Goal: Task Accomplishment & Management: Manage account settings

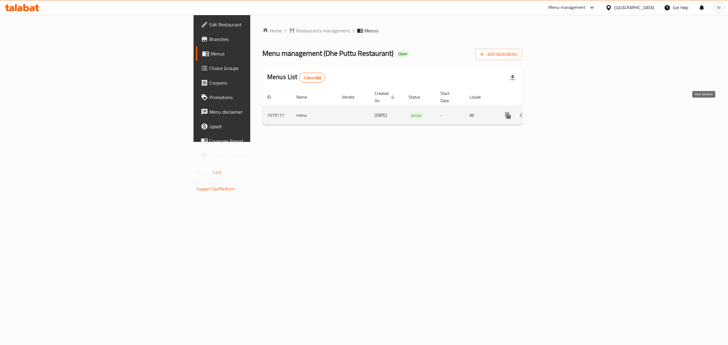
click at [556, 112] on icon "enhanced table" at bounding box center [551, 115] width 7 height 7
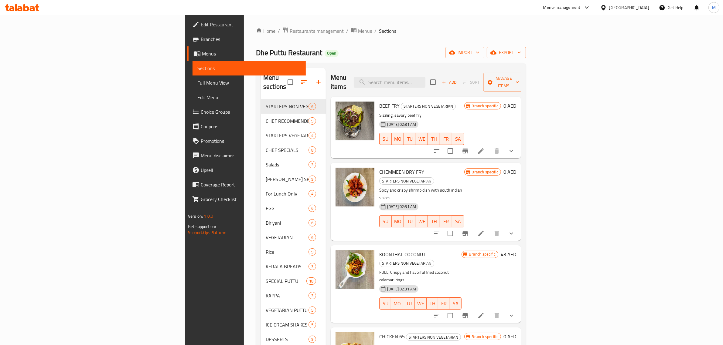
click at [201, 25] on span "Edit Restaurant" at bounding box center [251, 24] width 100 height 7
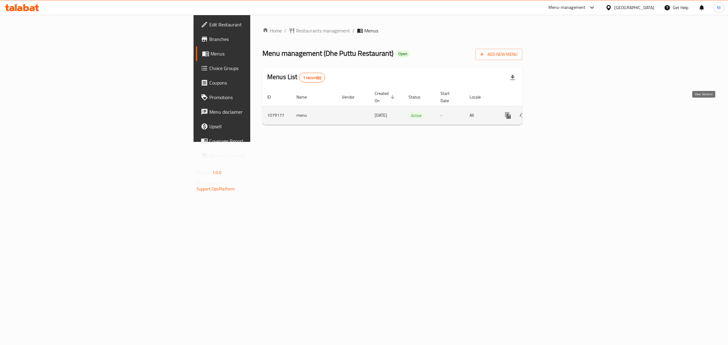
click at [559, 108] on link "enhanced table" at bounding box center [552, 115] width 15 height 15
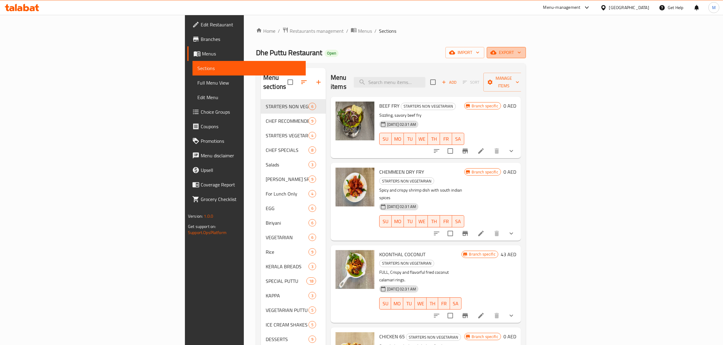
click at [521, 53] on span "export" at bounding box center [505, 53] width 29 height 8
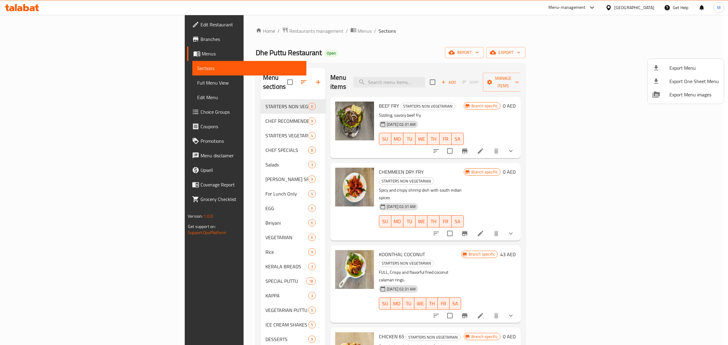
click at [217, 189] on div at bounding box center [364, 172] width 728 height 345
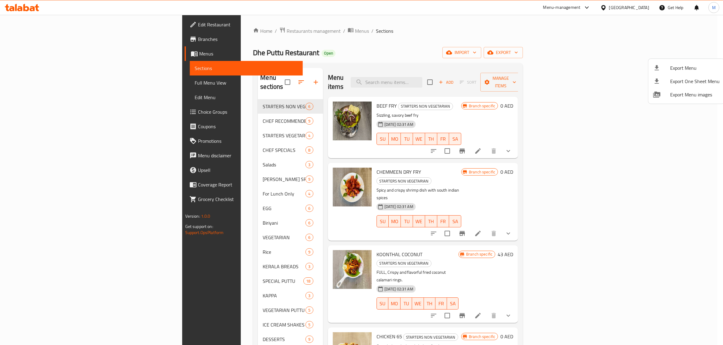
click at [258, 189] on div "For Lunch Only 4" at bounding box center [290, 194] width 65 height 15
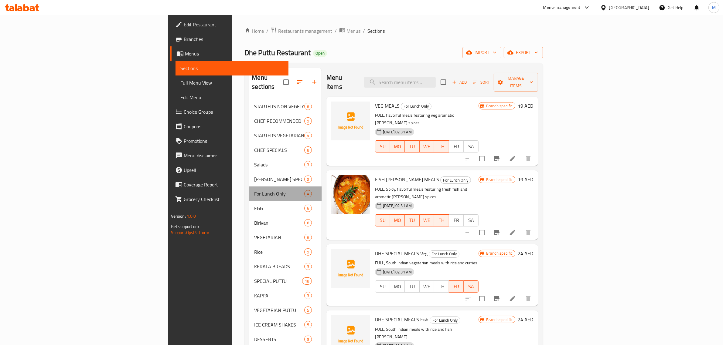
click at [249, 189] on div "For Lunch Only 4" at bounding box center [285, 194] width 72 height 15
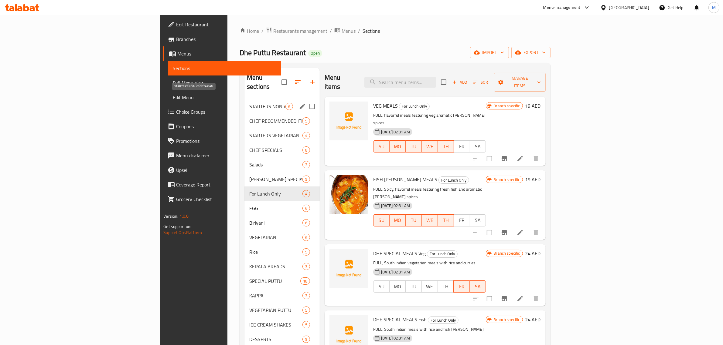
click at [249, 103] on span "STARTERS NON VEGETARIAN" at bounding box center [267, 106] width 36 height 7
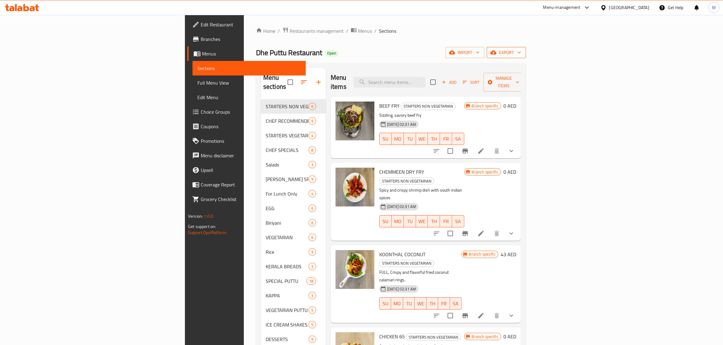
click at [521, 52] on span "export" at bounding box center [505, 53] width 29 height 8
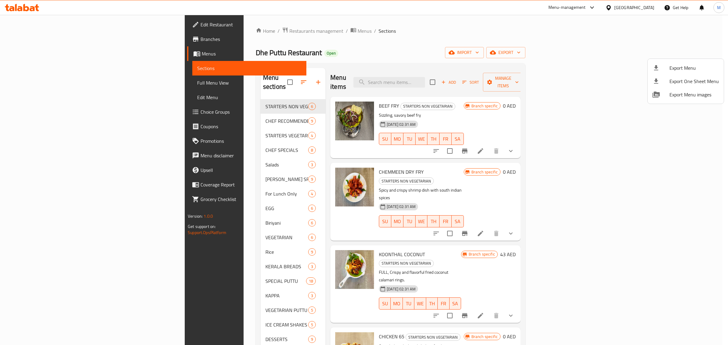
click at [683, 69] on span "Export Menu" at bounding box center [694, 67] width 49 height 7
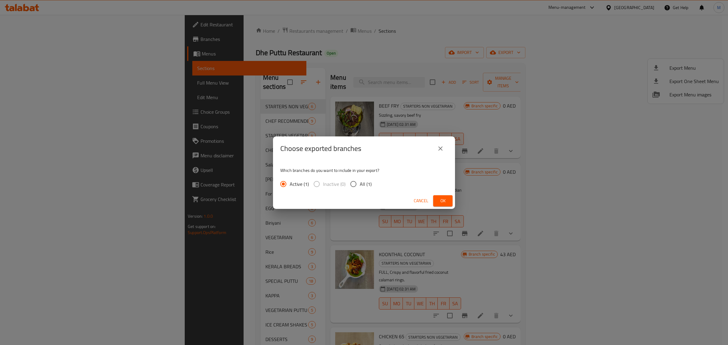
click at [367, 181] on span "All (1)" at bounding box center [366, 184] width 12 height 7
click at [360, 181] on input "All (1)" at bounding box center [353, 184] width 13 height 13
radio input "true"
click at [451, 201] on button "Ok" at bounding box center [442, 200] width 19 height 11
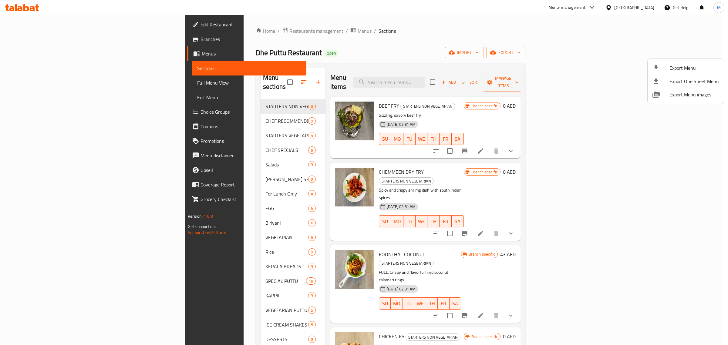
click at [436, 79] on div at bounding box center [364, 172] width 728 height 345
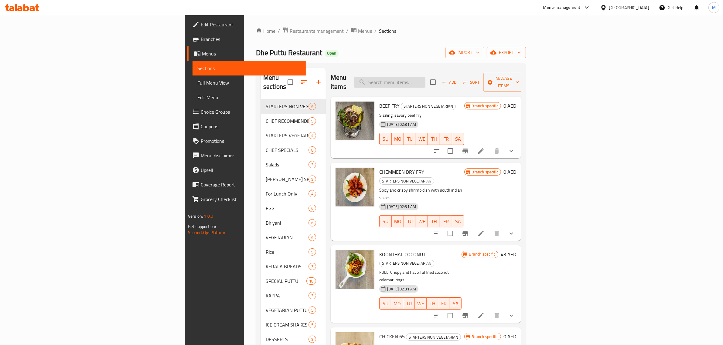
click at [425, 77] on input "search" at bounding box center [390, 82] width 72 height 11
paste input "BEEF CHATTI [PERSON_NAME]"
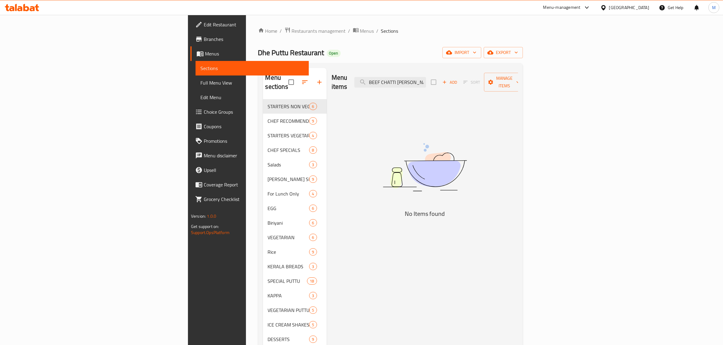
drag, startPoint x: 449, startPoint y: 77, endPoint x: 421, endPoint y: 81, distance: 28.6
click at [421, 81] on div "Menu items BEEF CHATTI [PERSON_NAME] Add Sort Manage items" at bounding box center [424, 82] width 186 height 29
click at [426, 77] on input "CHATTI [PERSON_NAME]" at bounding box center [390, 82] width 72 height 11
click at [426, 79] on input "CHATTI [PERSON_NAME]" at bounding box center [390, 82] width 72 height 11
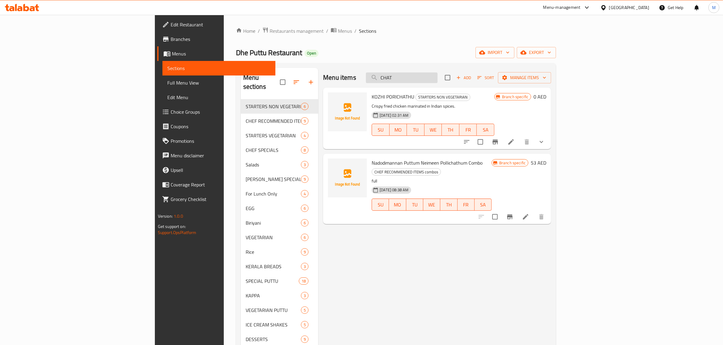
click at [437, 79] on input "CHAT" at bounding box center [402, 78] width 72 height 11
paste input "APPAM"
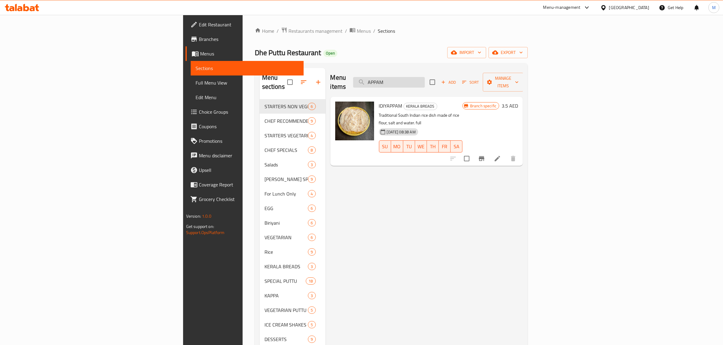
click at [425, 78] on input "APPAM" at bounding box center [389, 82] width 72 height 11
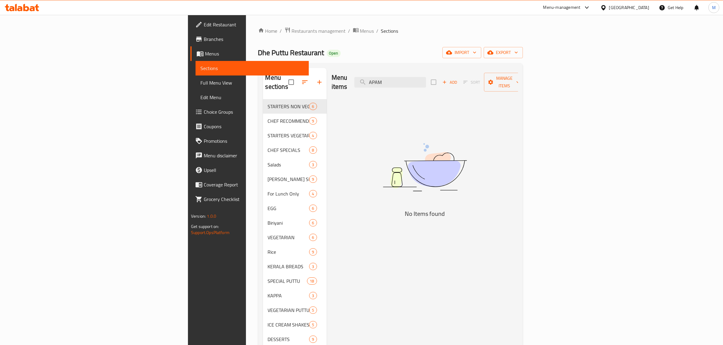
type input "APAM"
click at [292, 30] on span "Restaurants management" at bounding box center [319, 30] width 54 height 7
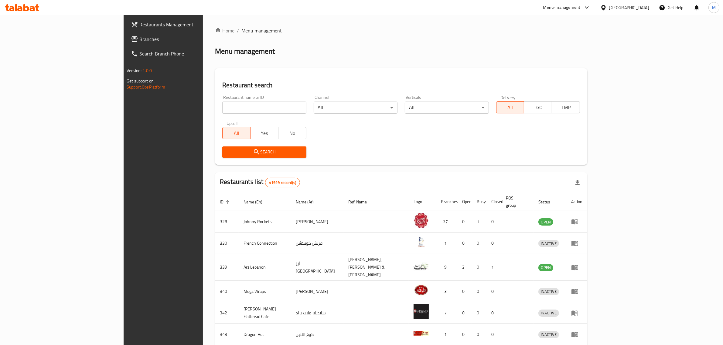
click at [126, 44] on link "Branches" at bounding box center [185, 39] width 118 height 15
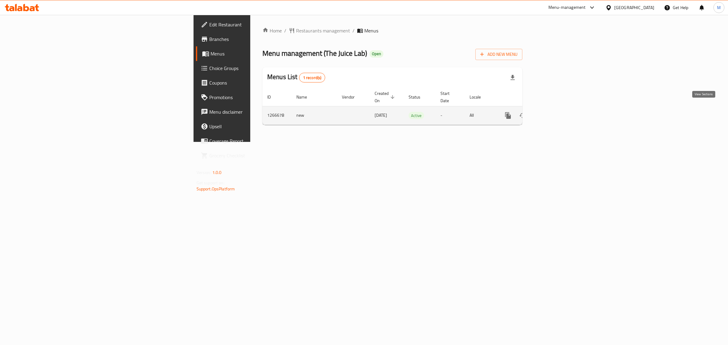
click at [555, 113] on icon "enhanced table" at bounding box center [551, 115] width 5 height 5
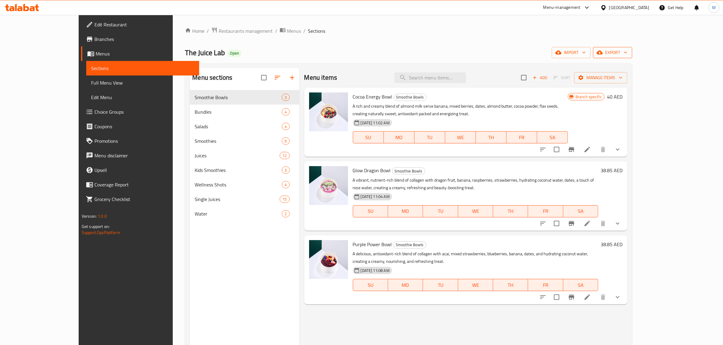
click at [627, 51] on span "export" at bounding box center [612, 53] width 29 height 8
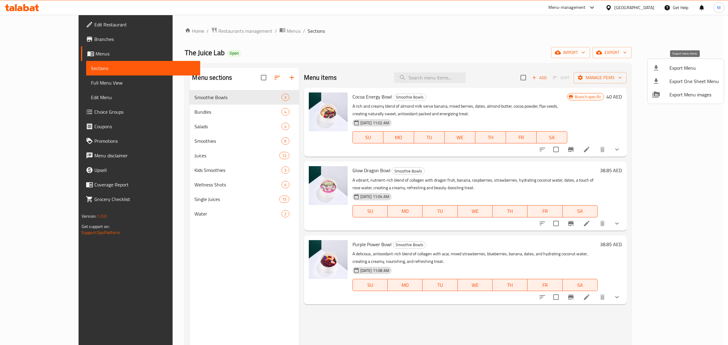
click at [681, 70] on span "Export Menu" at bounding box center [694, 67] width 49 height 7
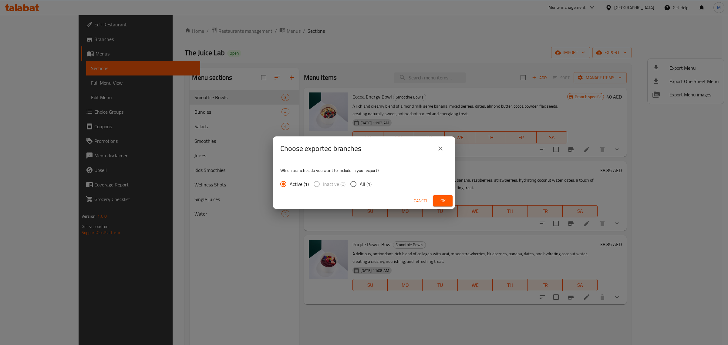
click at [374, 185] on div "Active (1) Inactive (0) All (1)" at bounding box center [328, 184] width 96 height 13
click at [366, 184] on span "All (1)" at bounding box center [366, 184] width 12 height 7
click at [360, 184] on input "All (1)" at bounding box center [353, 184] width 13 height 13
radio input "true"
click at [439, 197] on span "Ok" at bounding box center [443, 201] width 10 height 8
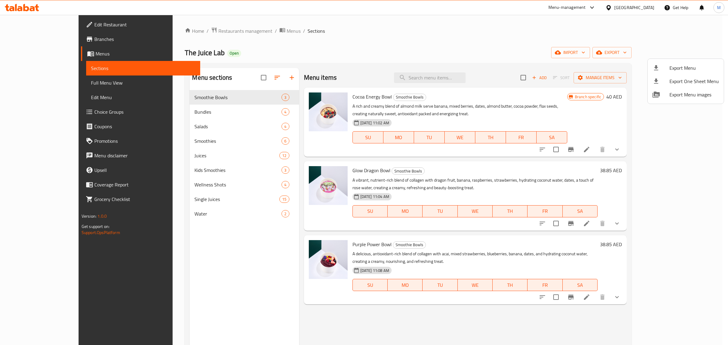
click at [439, 197] on div at bounding box center [364, 172] width 728 height 345
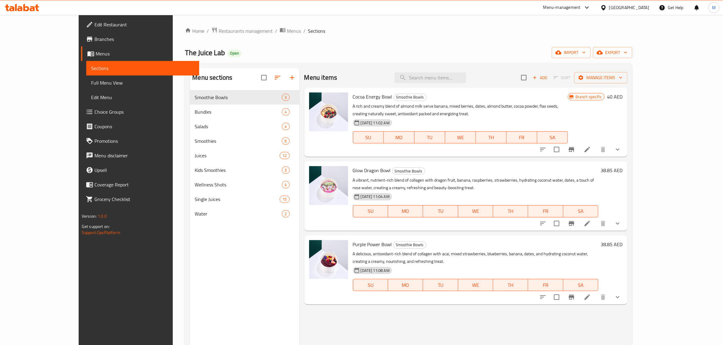
click at [483, 70] on div "Menu items Add Sort Manage items" at bounding box center [465, 78] width 323 height 20
click at [479, 84] on div "Menu items Add Sort Manage items" at bounding box center [465, 78] width 323 height 20
click at [466, 78] on input "search" at bounding box center [430, 78] width 72 height 11
paste input "Kids Smoothie Power Berry Punch"
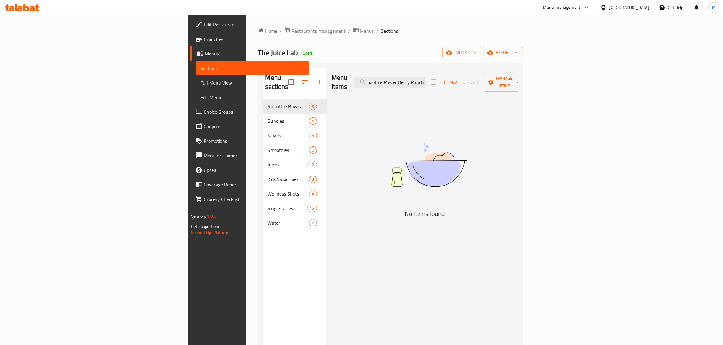
drag, startPoint x: 466, startPoint y: 78, endPoint x: 520, endPoint y: 82, distance: 53.6
click at [518, 82] on div "Menu items Kids Smoothie Power Berry Punch Add Sort Manage items" at bounding box center [424, 82] width 186 height 29
click at [426, 78] on input "Kids" at bounding box center [390, 82] width 72 height 11
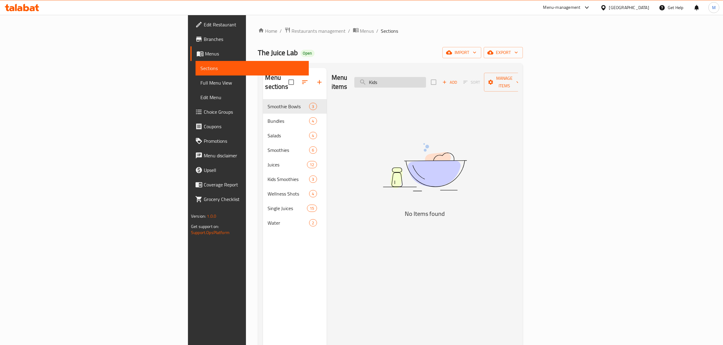
paste input "Power Berry Punc"
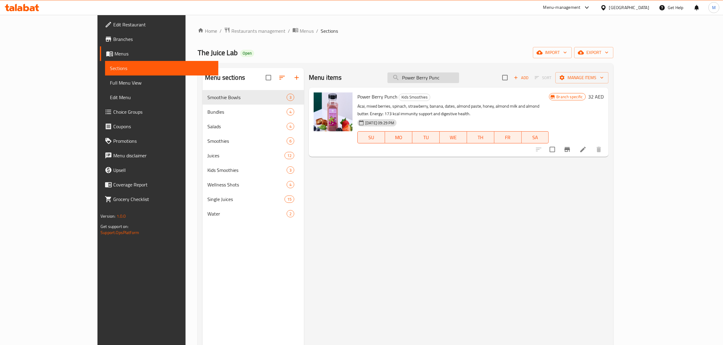
type input "Power Berry Punc"
click at [574, 144] on button "Branch-specific-item" at bounding box center [567, 149] width 15 height 15
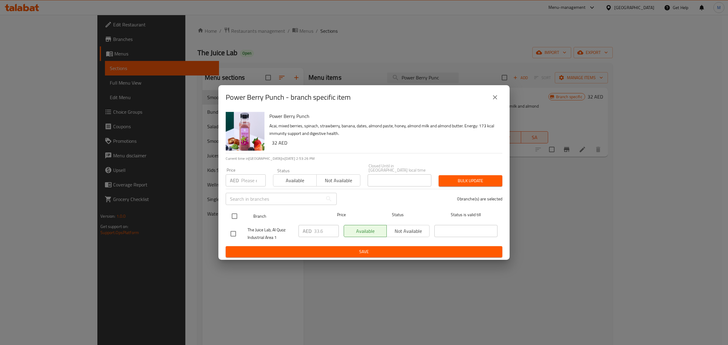
click at [229, 214] on input "checkbox" at bounding box center [234, 216] width 13 height 13
checkbox input "true"
click at [319, 231] on input "33.6" at bounding box center [326, 231] width 25 height 12
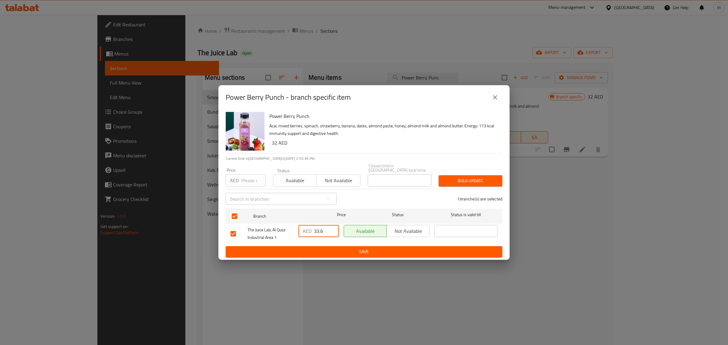
paste input "0.45"
type input "30.45"
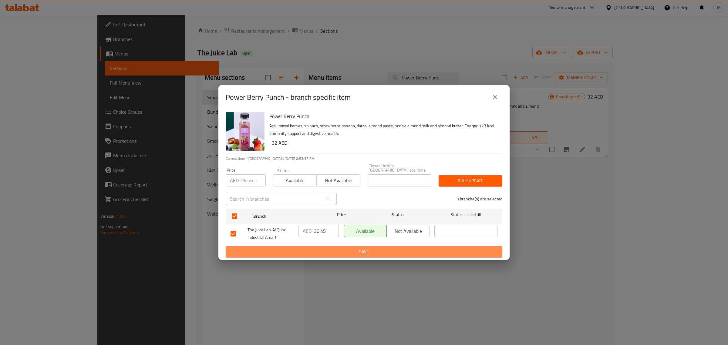
click at [337, 251] on span "Save" at bounding box center [364, 252] width 267 height 8
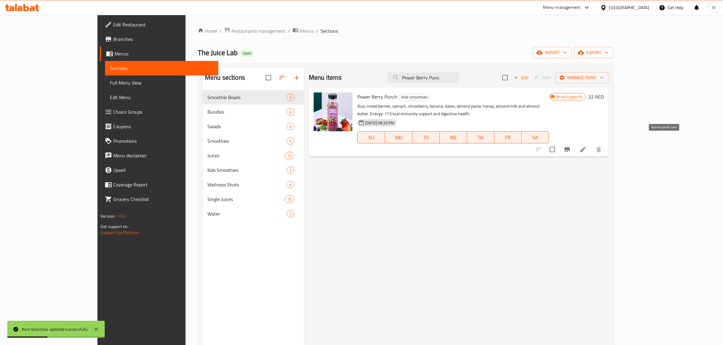
click at [574, 146] on button "Branch-specific-item" at bounding box center [567, 149] width 15 height 15
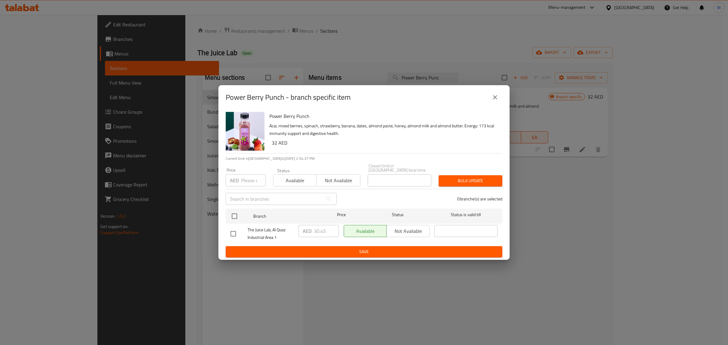
click at [495, 103] on button "close" at bounding box center [495, 97] width 15 height 15
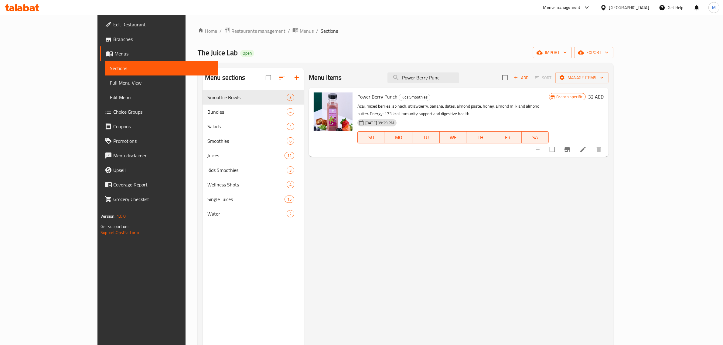
click at [110, 82] on span "Full Menu View" at bounding box center [161, 82] width 103 height 7
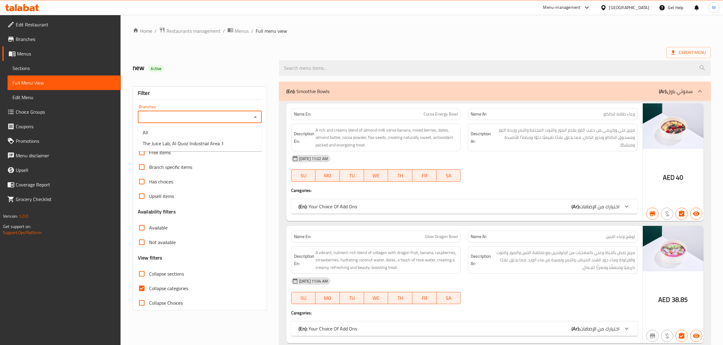
click at [178, 120] on input "Branches" at bounding box center [195, 117] width 110 height 8
click at [178, 141] on span "The Juice Lab, Al Quoz Industrial Area 1" at bounding box center [183, 143] width 81 height 7
type input "The Juice Lab, Al Quoz Industrial Area 1"
click at [345, 67] on input "search" at bounding box center [495, 67] width 432 height 15
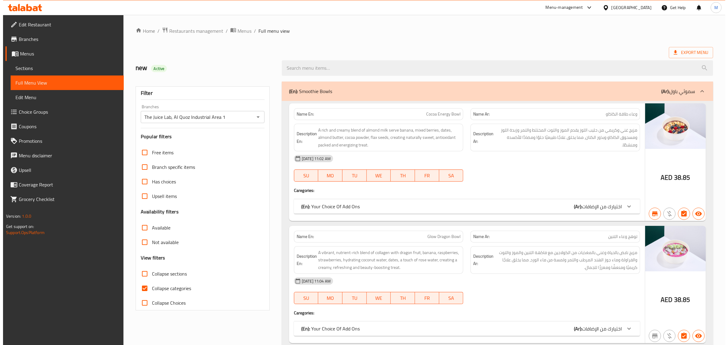
paste input "Brand ID 687415 Active menu ID 1266678"
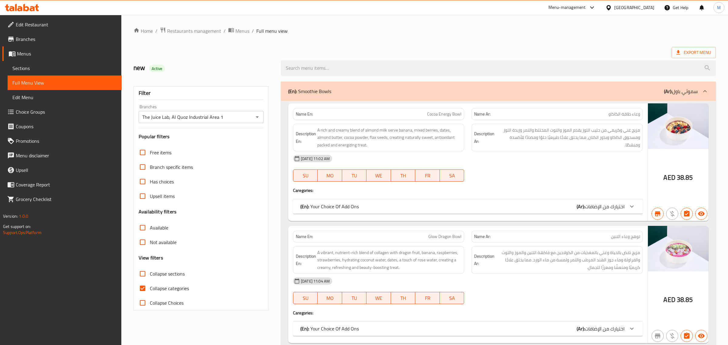
type input "Brand ID 687415 Active menu ID 1266678"
click at [171, 272] on span "Collapse sections" at bounding box center [166, 273] width 35 height 7
click at [149, 272] on input "Collapse sections" at bounding box center [141, 274] width 15 height 15
checkbox input "true"
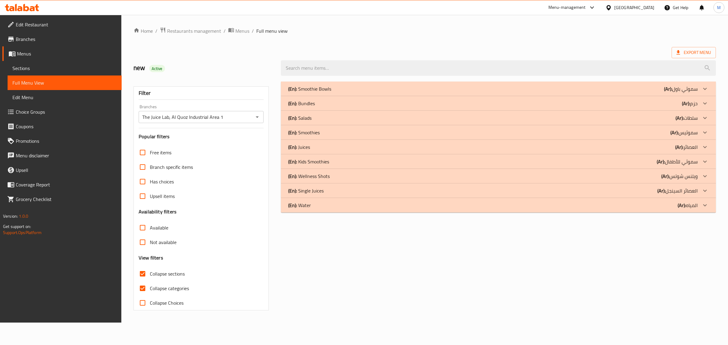
click at [348, 158] on div "(En): Kids Smoothies (Ar): سموثي للأطفال" at bounding box center [498, 161] width 435 height 15
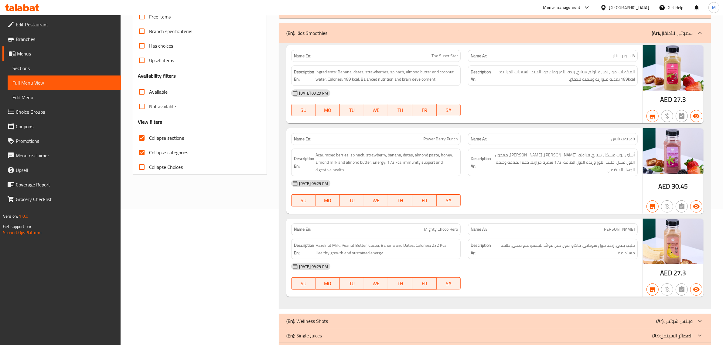
scroll to position [161, 0]
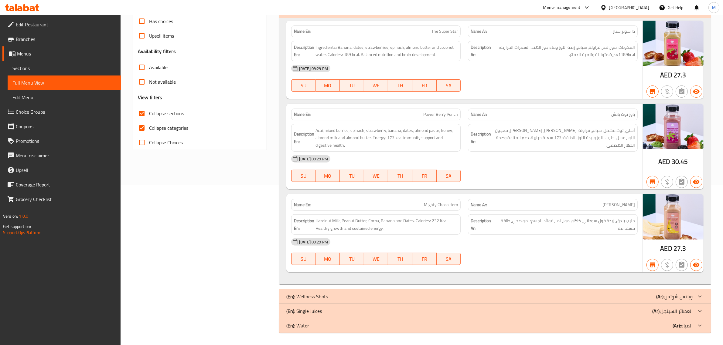
click at [440, 119] on div "Name En: Power Berry Punch" at bounding box center [376, 115] width 170 height 12
copy span "Power Berry Punch"
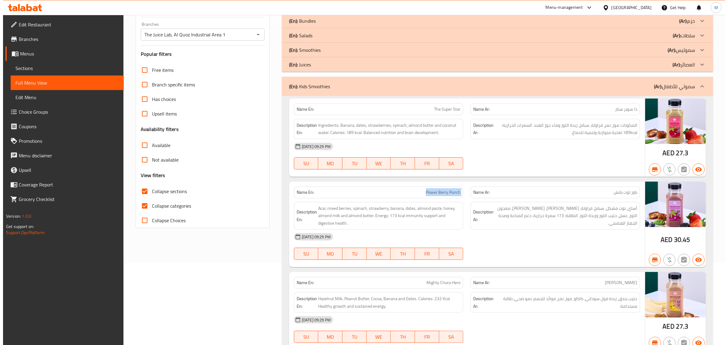
scroll to position [0, 0]
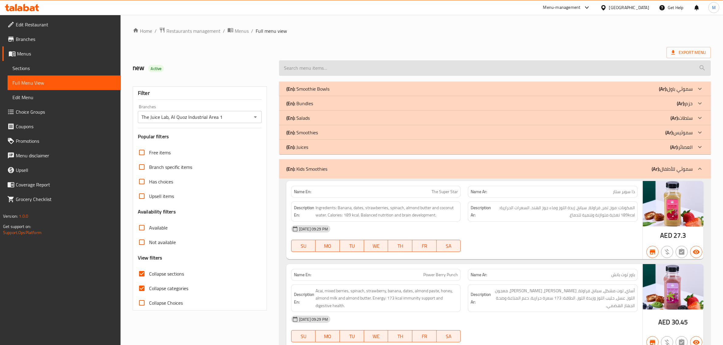
click at [325, 70] on input "search" at bounding box center [495, 67] width 432 height 15
paste input "Power Berry Punch"
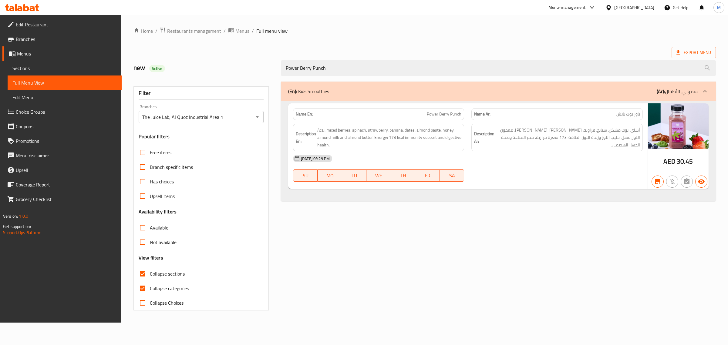
type input "Power Berry Punch"
click at [206, 34] on span "Restaurants management" at bounding box center [194, 30] width 54 height 7
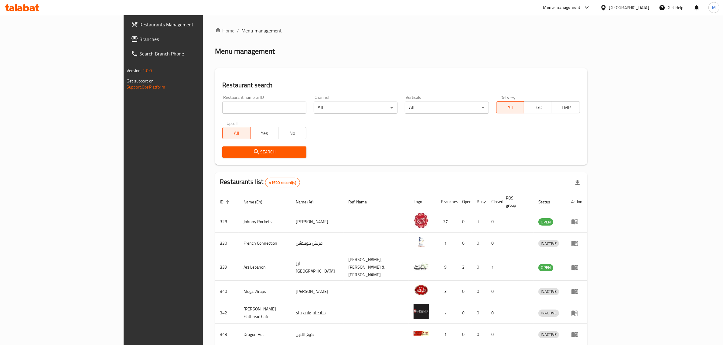
click at [139, 40] on span "Branches" at bounding box center [189, 39] width 100 height 7
